Goal: Information Seeking & Learning: Learn about a topic

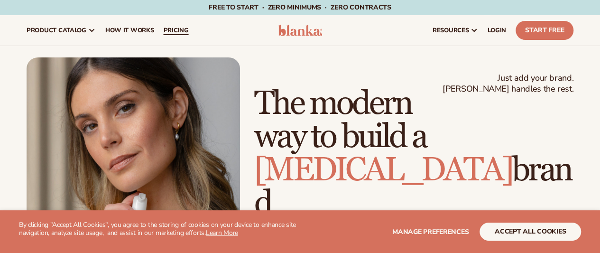
click at [173, 34] on span "pricing" at bounding box center [175, 31] width 25 height 8
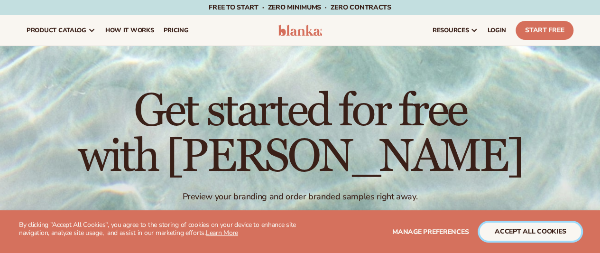
click at [530, 223] on button "accept all cookies" at bounding box center [529, 231] width 101 height 18
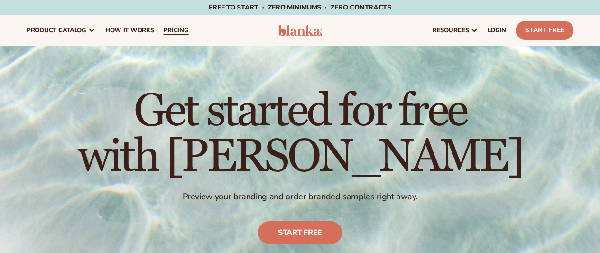
click at [176, 35] on link "pricing" at bounding box center [175, 30] width 35 height 30
click at [179, 29] on span "pricing" at bounding box center [175, 31] width 25 height 8
click at [179, 27] on span "pricing" at bounding box center [175, 31] width 25 height 8
